Goal: Obtain resource: Download file/media

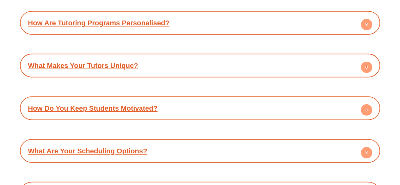
scroll to position [3653, 0]
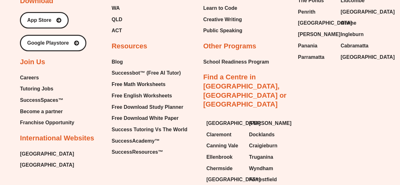
click at [322, 60] on div "About Our Story About Us Executive Team Site Map Privacy Policy Membership Poli…" at bounding box center [200, 24] width 360 height 372
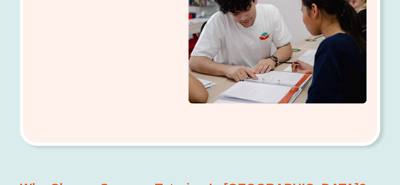
scroll to position [0, 0]
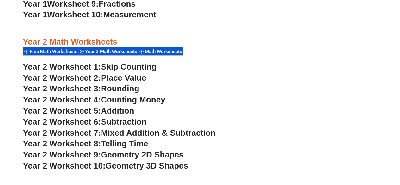
scroll to position [738, 0]
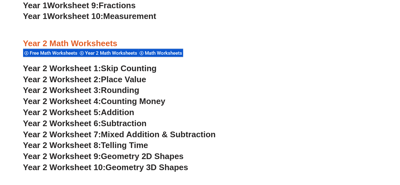
click at [268, 58] on div at bounding box center [200, 60] width 354 height 5
click at [264, 62] on div at bounding box center [200, 60] width 354 height 5
